Goal: Information Seeking & Learning: Learn about a topic

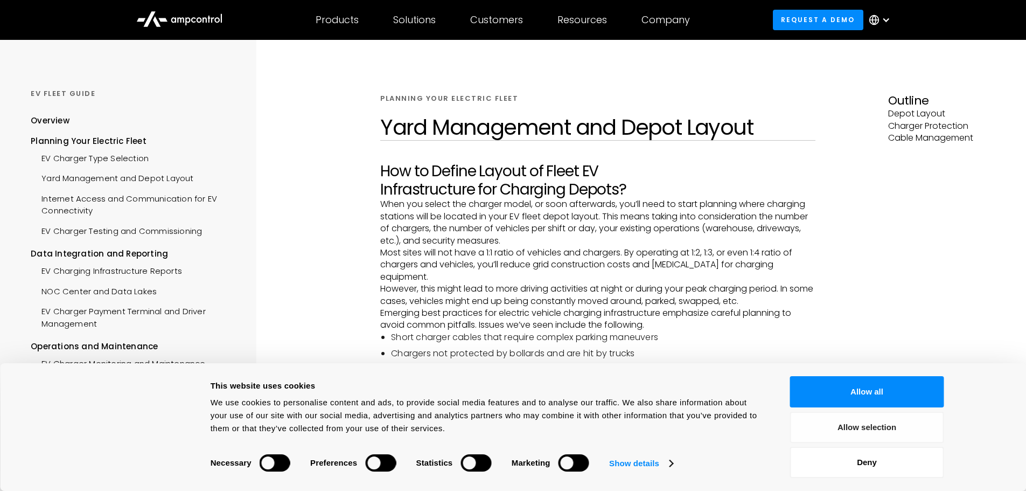
scroll to position [539, 0]
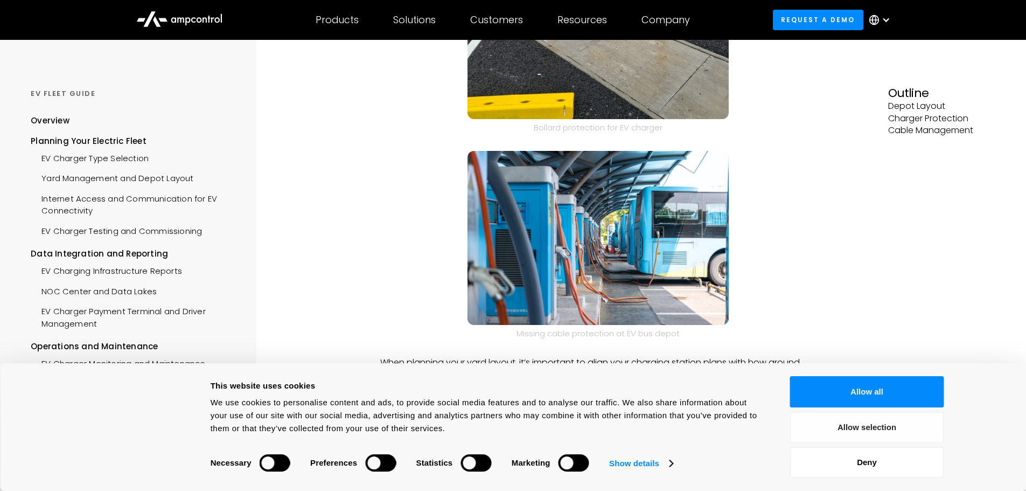
click at [867, 433] on button "Allow selection" at bounding box center [867, 427] width 154 height 31
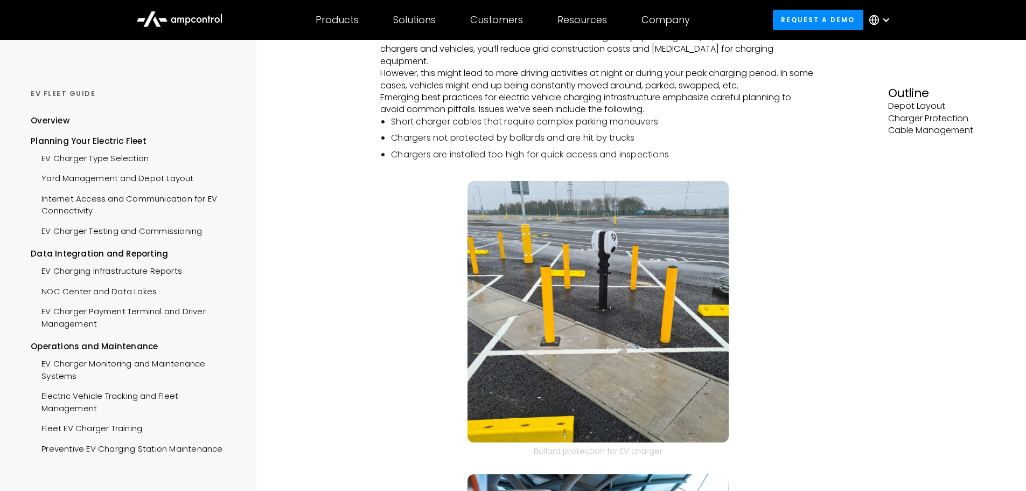
scroll to position [0, 0]
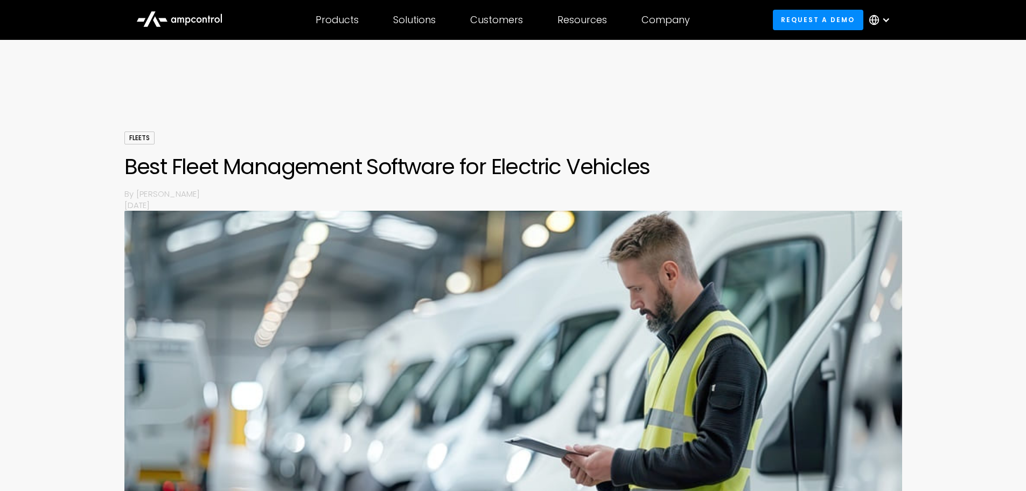
drag, startPoint x: 244, startPoint y: 324, endPoint x: 178, endPoint y: 101, distance: 232.6
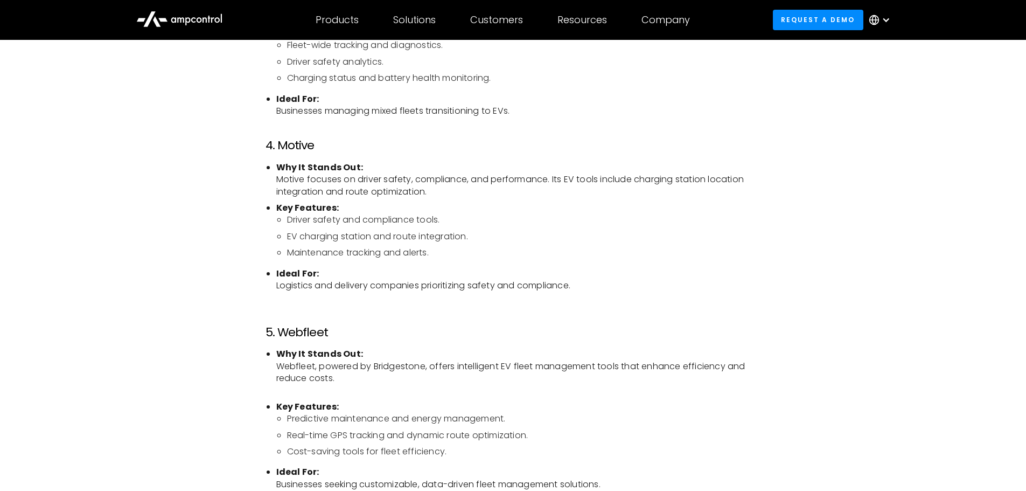
scroll to position [1406, 0]
drag, startPoint x: 593, startPoint y: 167, endPoint x: 595, endPoint y: 178, distance: 11.4
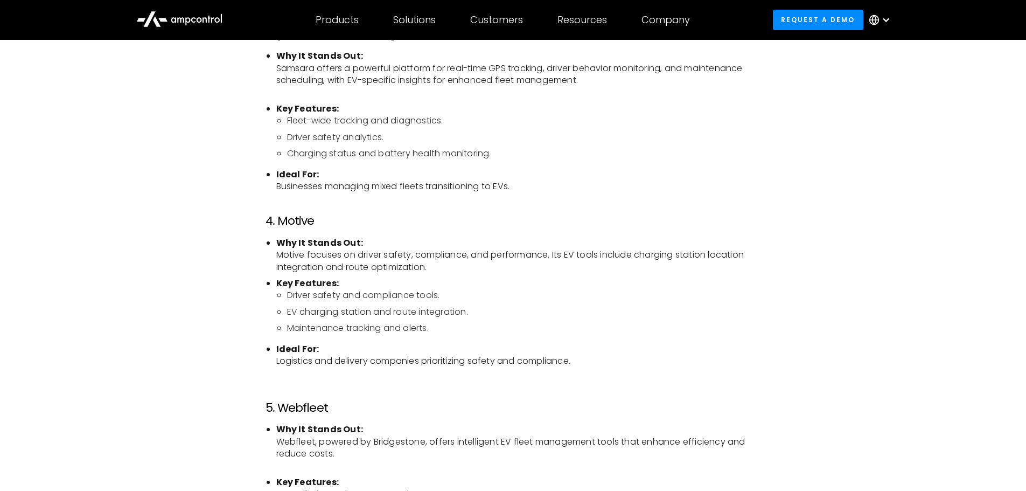
drag, startPoint x: 567, startPoint y: 217, endPoint x: 575, endPoint y: 183, distance: 34.9
